Goal: Navigation & Orientation: Find specific page/section

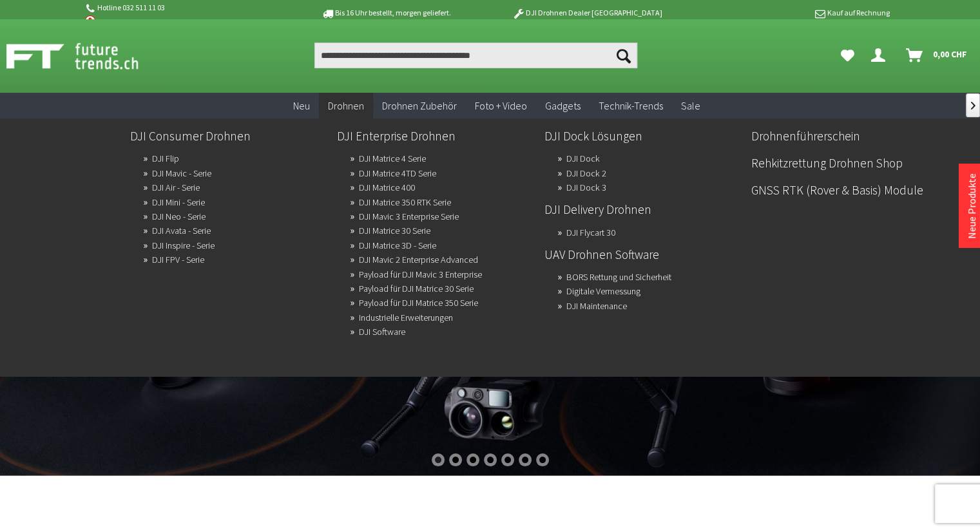
click at [354, 110] on span "Drohnen" at bounding box center [346, 105] width 36 height 13
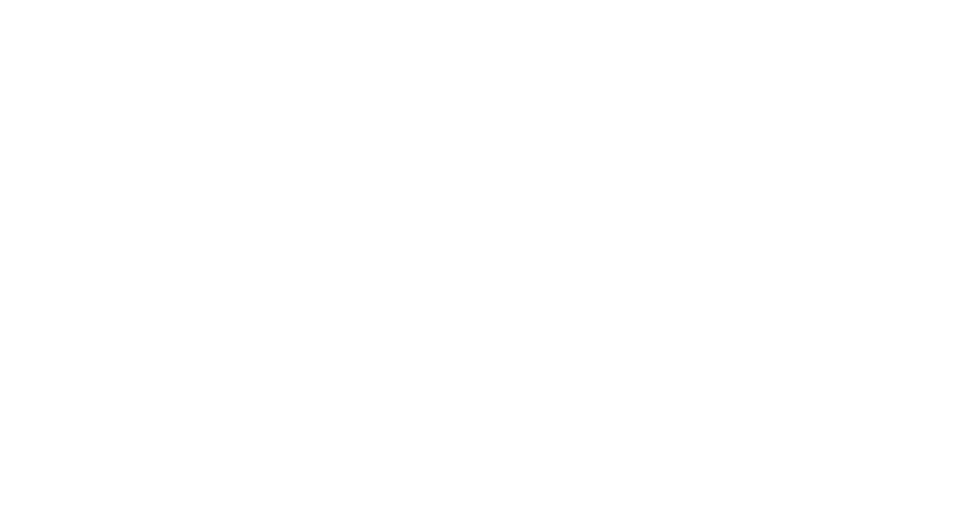
scroll to position [23, 0]
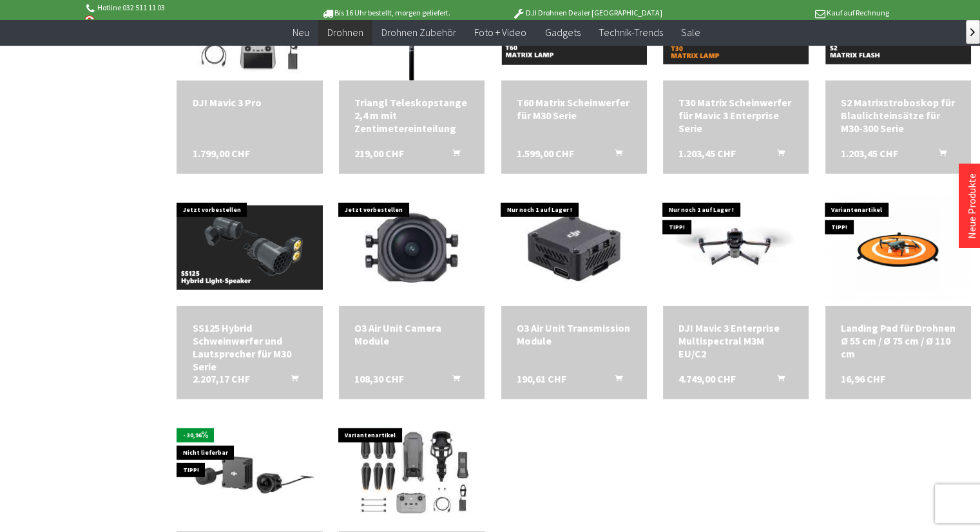
scroll to position [4186, 0]
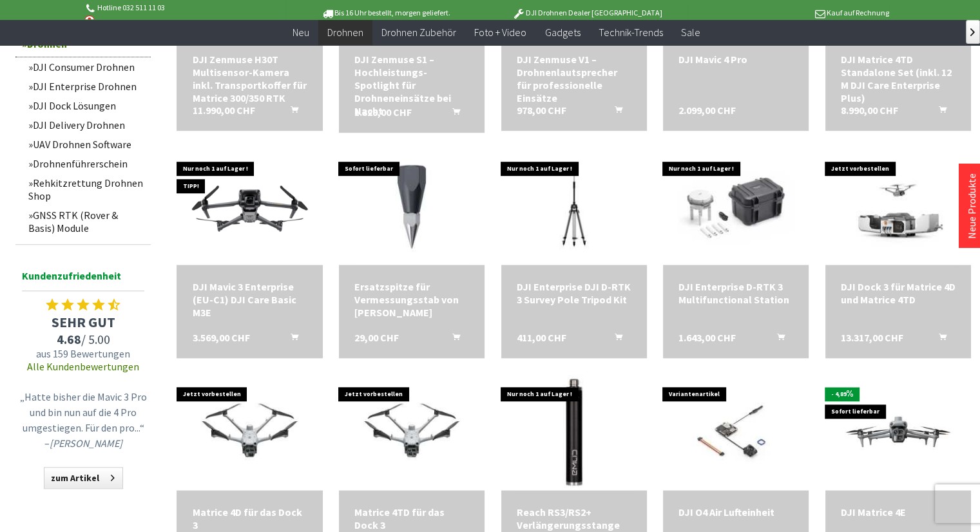
scroll to position [1030, 0]
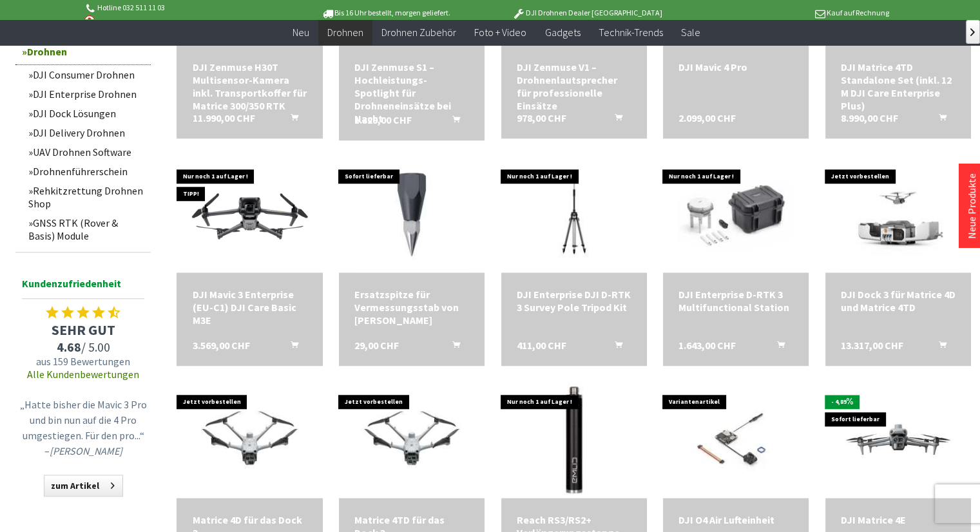
click at [62, 176] on link "Drohnenführerschein" at bounding box center [86, 171] width 129 height 19
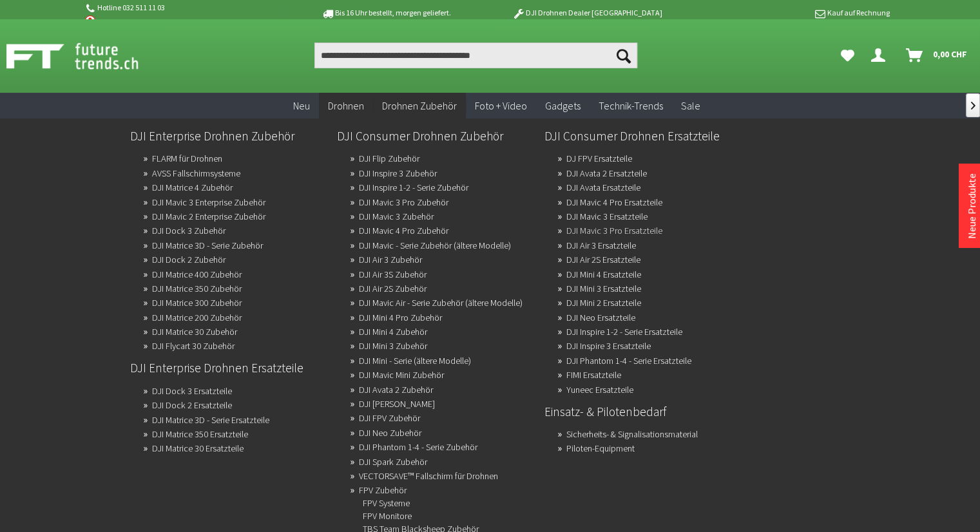
click at [623, 231] on link "DJI Mavic 3 Pro Ersatzteile" at bounding box center [614, 231] width 96 height 18
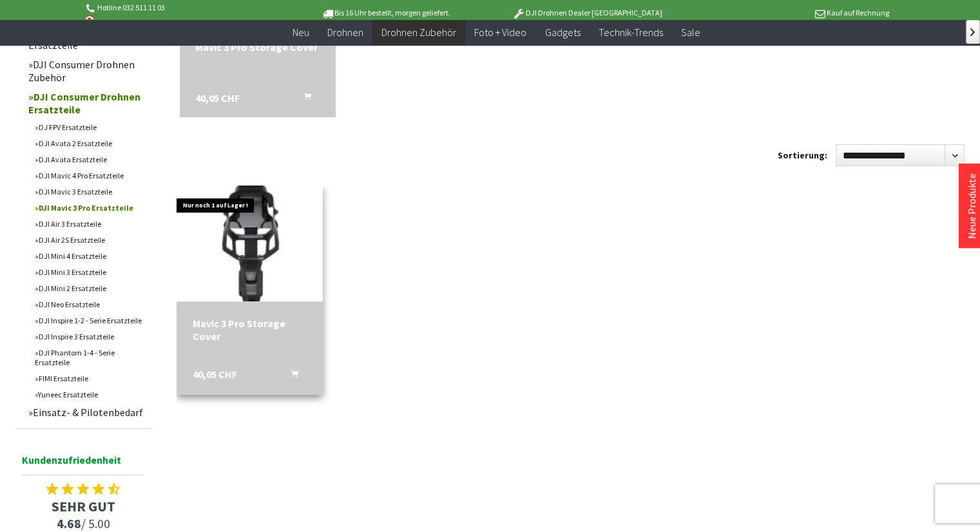
scroll to position [451, 0]
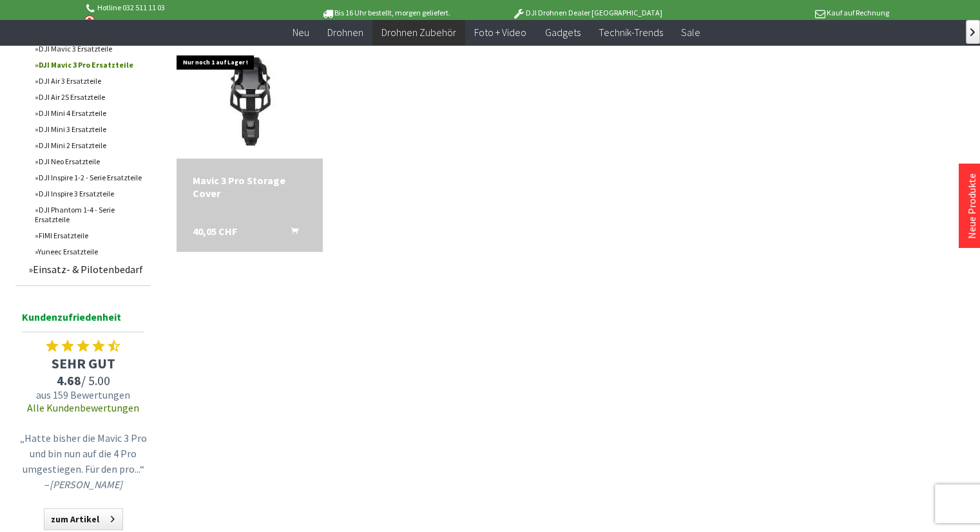
click at [66, 237] on link "FIMI Ersatzteile" at bounding box center [89, 235] width 122 height 16
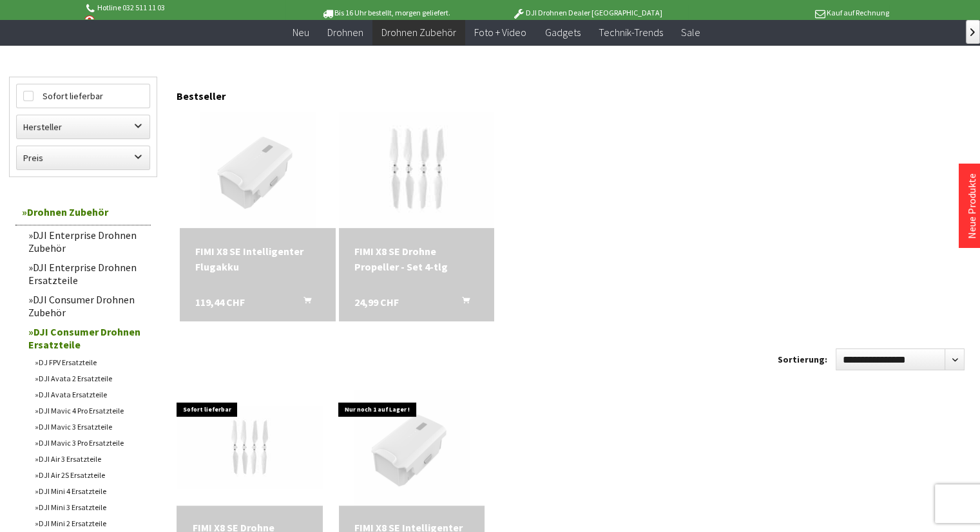
scroll to position [193, 0]
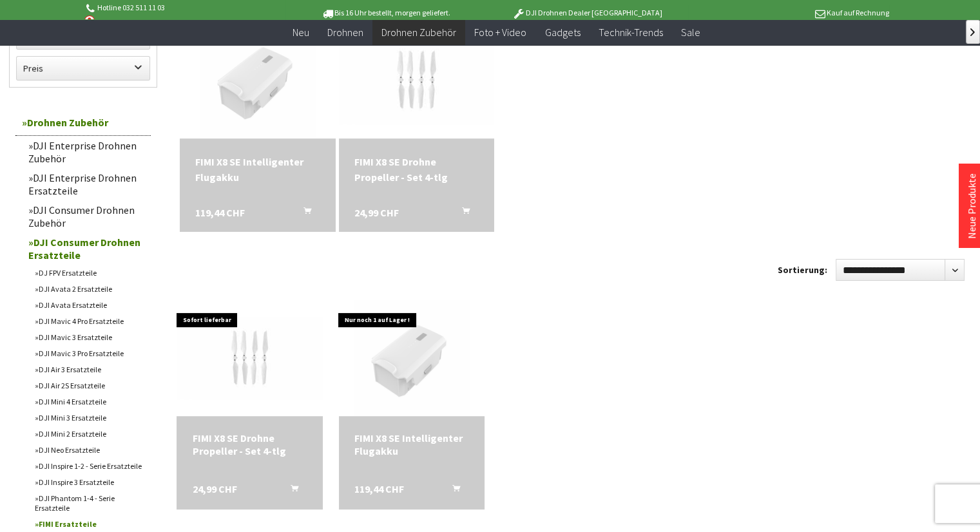
click at [69, 467] on link "DJI Inspire 1-2 - Serie Ersatzteile" at bounding box center [89, 466] width 122 height 16
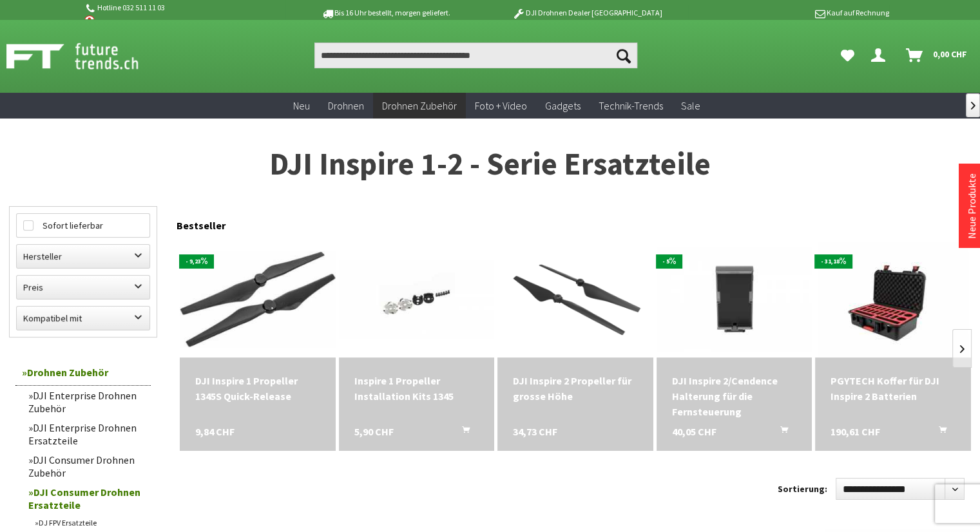
scroll to position [193, 0]
